Goal: Transaction & Acquisition: Purchase product/service

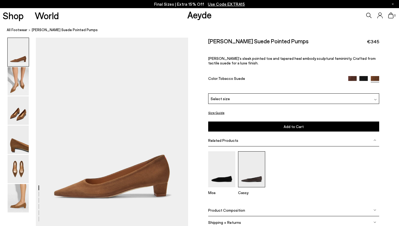
click at [246, 161] on img at bounding box center [251, 170] width 27 height 36
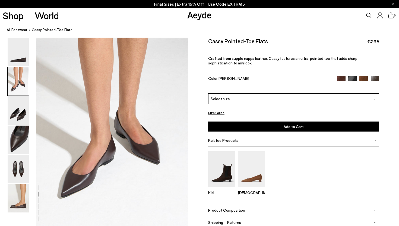
scroll to position [203, 0]
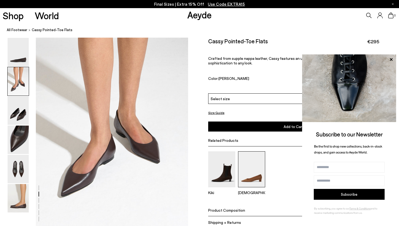
click at [256, 159] on img at bounding box center [251, 170] width 27 height 36
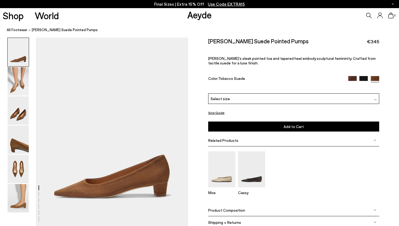
click at [365, 76] on img at bounding box center [363, 80] width 8 height 8
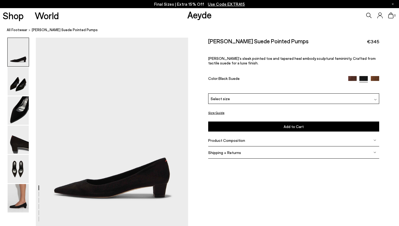
click at [352, 76] on img at bounding box center [352, 80] width 8 height 8
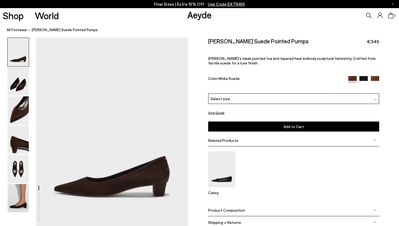
click at [376, 98] on img at bounding box center [375, 99] width 3 height 3
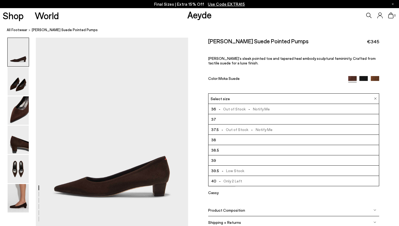
click at [285, 176] on li "40 - Only 2 Left" at bounding box center [293, 181] width 170 height 10
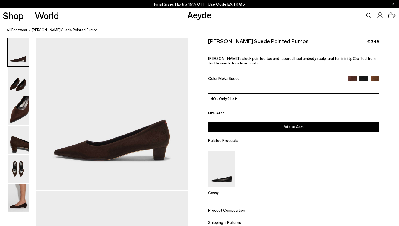
scroll to position [40, 0]
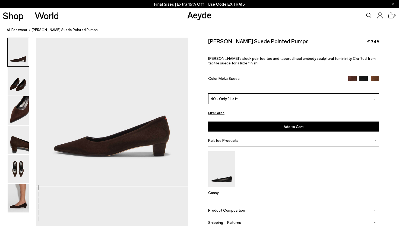
click at [294, 124] on span "Add to Cart" at bounding box center [293, 126] width 20 height 5
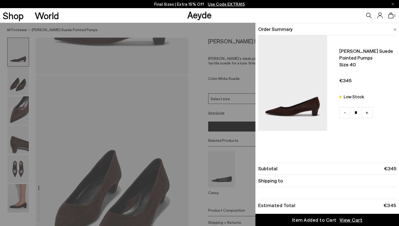
scroll to position [152, 0]
click at [361, 150] on ul "Judi suede pointed pumps Size 40 Low Stock -" at bounding box center [327, 93] width 138 height 116
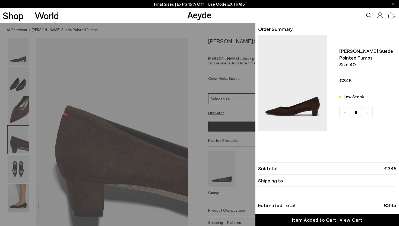
scroll to position [621, 0]
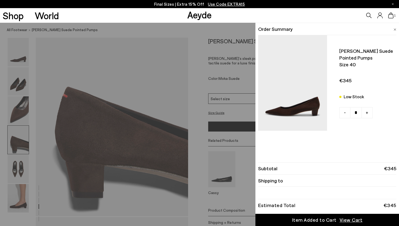
click at [374, 82] on span "€345" at bounding box center [366, 80] width 54 height 7
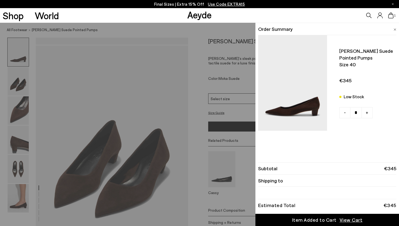
scroll to position [0, 0]
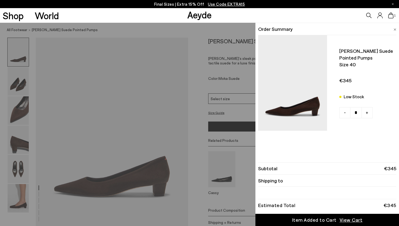
click at [349, 221] on span "View Cart" at bounding box center [350, 220] width 23 height 7
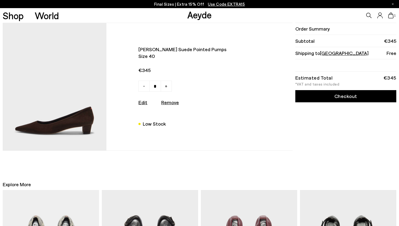
click at [368, 14] on icon at bounding box center [368, 15] width 5 height 5
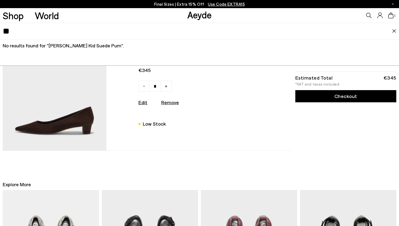
type input "*"
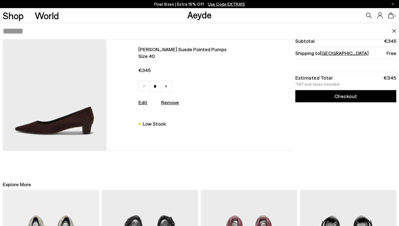
click at [313, 96] on link "Checkout" at bounding box center [345, 96] width 101 height 12
